Goal: Navigation & Orientation: Find specific page/section

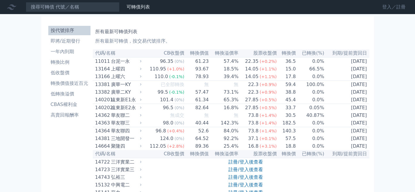
click at [382, 6] on link "登入／註冊" at bounding box center [393, 6] width 33 height 9
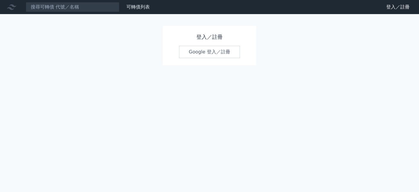
click at [201, 55] on link "Google 登入／註冊" at bounding box center [209, 52] width 61 height 12
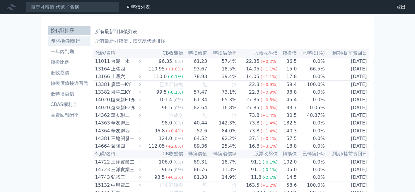
click at [70, 43] on li "即將/近期發行" at bounding box center [69, 40] width 42 height 7
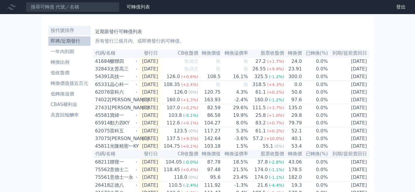
click at [65, 32] on li "按代號排序" at bounding box center [69, 30] width 42 height 7
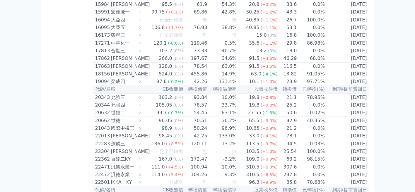
scroll to position [264, 0]
